Goal: Find specific page/section: Find specific page/section

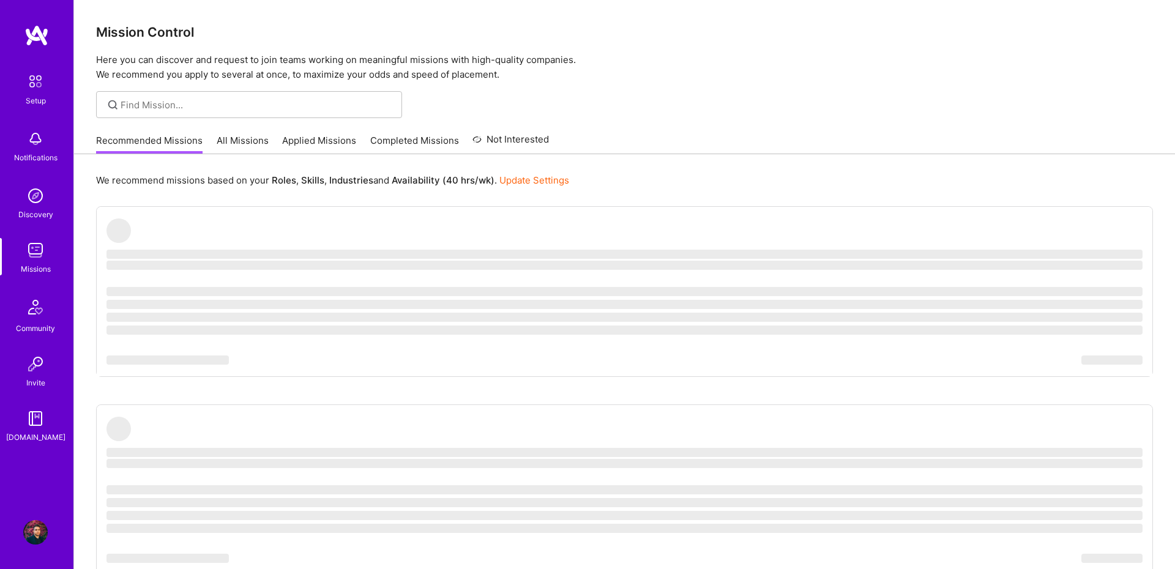
click at [267, 132] on div "Recommended Missions All Missions Applied Missions Completed Missions Not Inter…" at bounding box center [322, 140] width 453 height 26
click at [257, 135] on link "All Missions" at bounding box center [243, 144] width 52 height 20
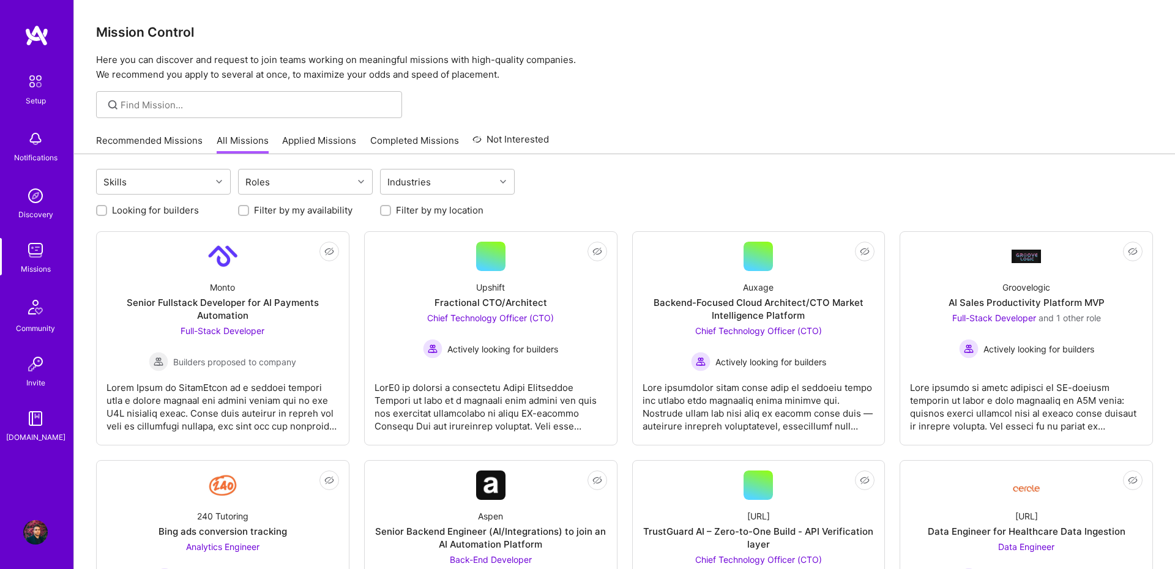
click at [345, 129] on div "Recommended Missions All Missions Applied Missions Completed Missions Not Inter…" at bounding box center [322, 140] width 453 height 26
click at [312, 139] on link "Applied Missions" at bounding box center [319, 144] width 74 height 20
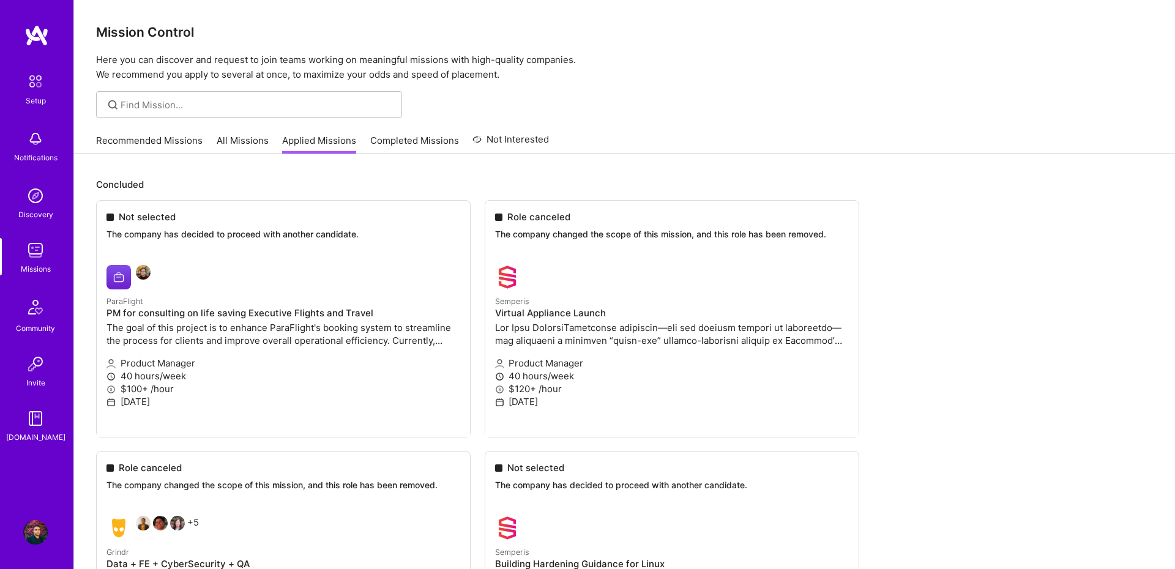
click at [162, 141] on link "Recommended Missions" at bounding box center [149, 144] width 106 height 20
